Goal: Navigation & Orientation: Find specific page/section

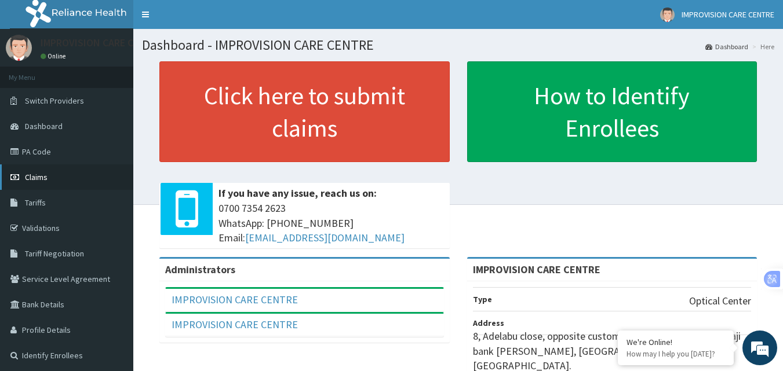
click at [33, 177] on span "Claims" at bounding box center [36, 177] width 23 height 10
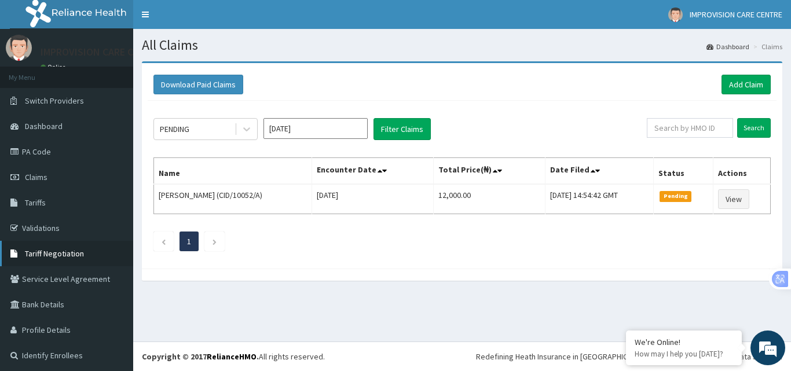
click at [60, 250] on span "Tariff Negotiation" at bounding box center [54, 254] width 59 height 10
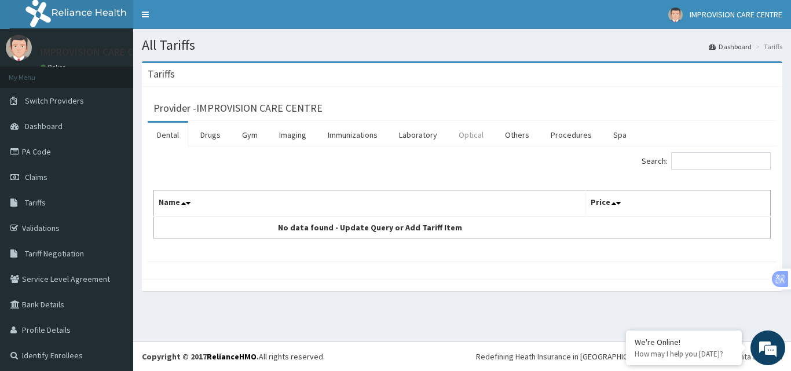
click at [470, 138] on link "Optical" at bounding box center [471, 135] width 43 height 24
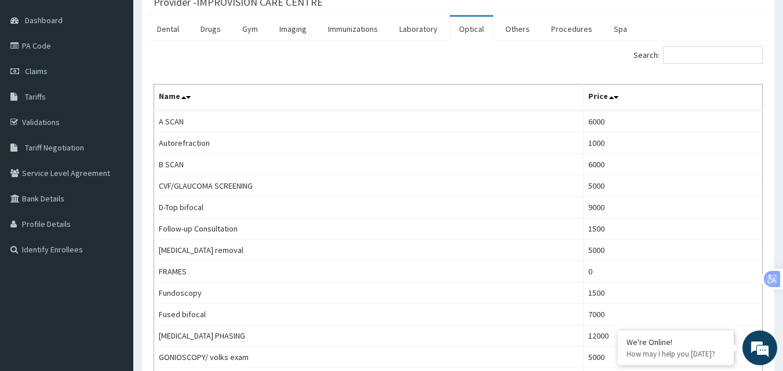
scroll to position [111, 0]
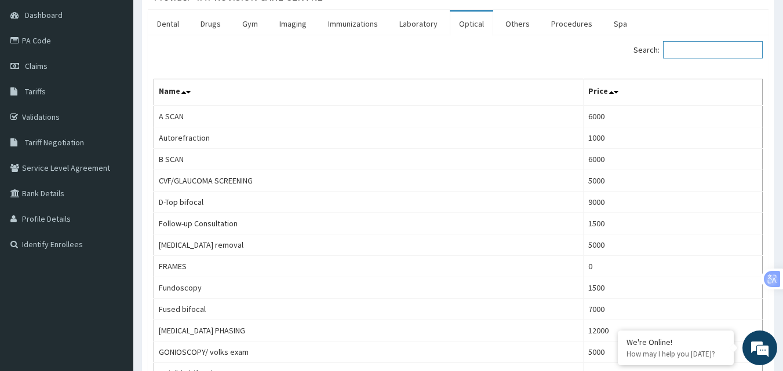
click at [686, 52] on input "Search:" at bounding box center [713, 49] width 100 height 17
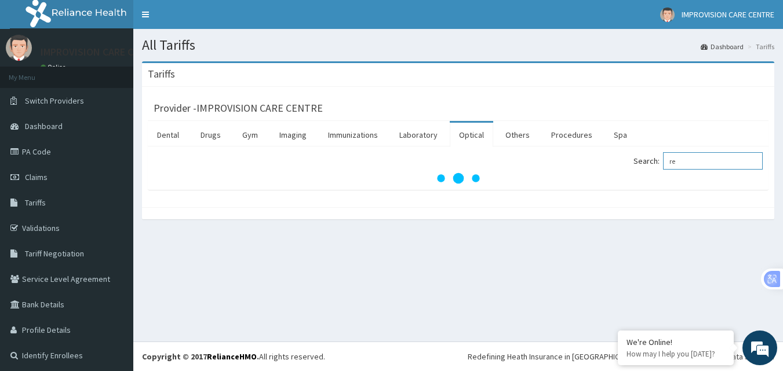
scroll to position [0, 0]
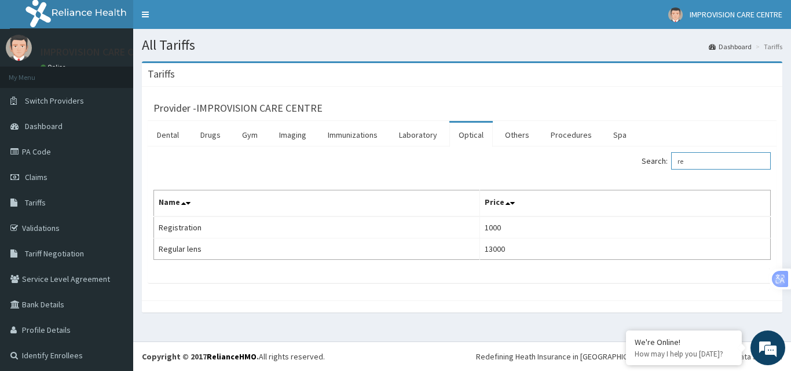
type input "r"
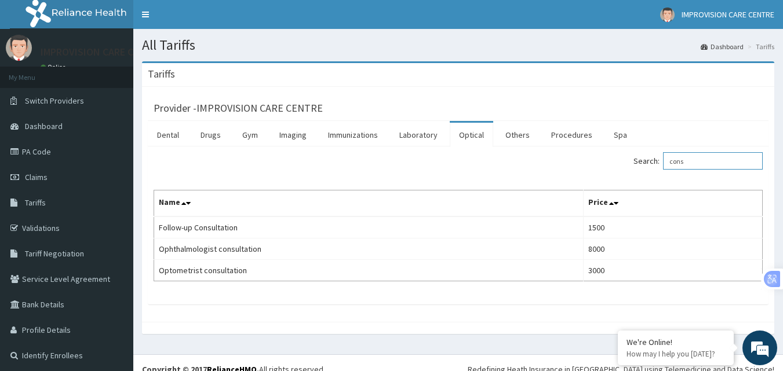
type input "cons"
click at [50, 256] on span "Tariff Negotiation" at bounding box center [54, 254] width 59 height 10
